Goal: Task Accomplishment & Management: Use online tool/utility

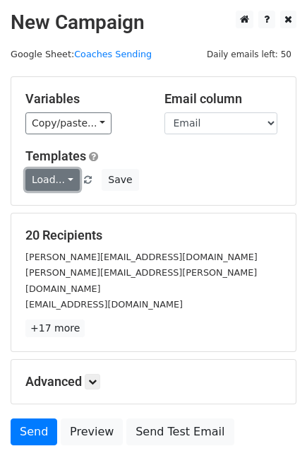
click at [60, 173] on link "Load..." at bounding box center [52, 180] width 54 height 22
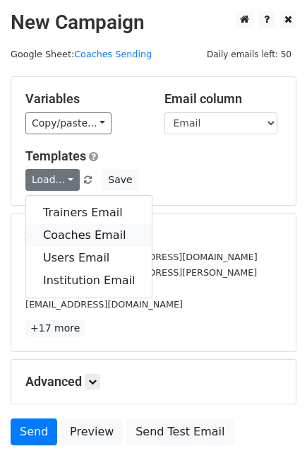
click at [75, 234] on link "Coaches Email" at bounding box center [89, 235] width 126 height 23
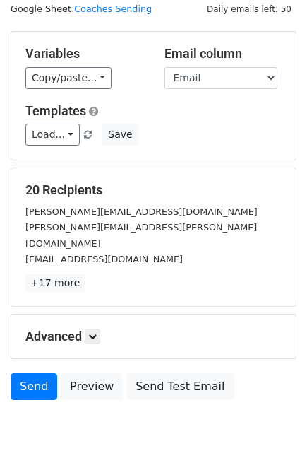
scroll to position [87, 0]
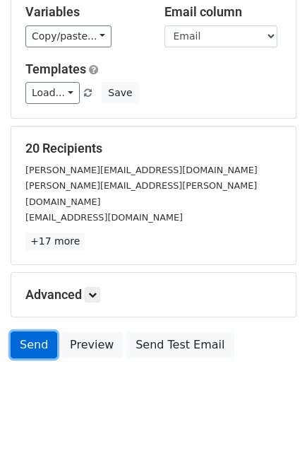
click at [35, 331] on link "Send" at bounding box center [34, 344] width 47 height 27
